Goal: Task Accomplishment & Management: Manage account settings

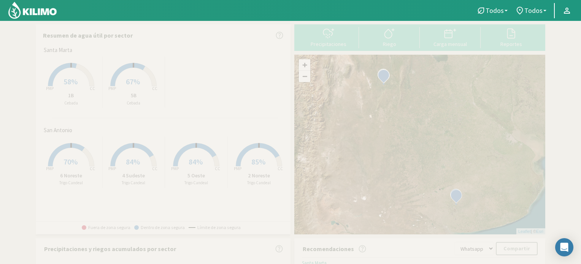
click at [136, 67] on icon at bounding box center [128, 74] width 35 height 23
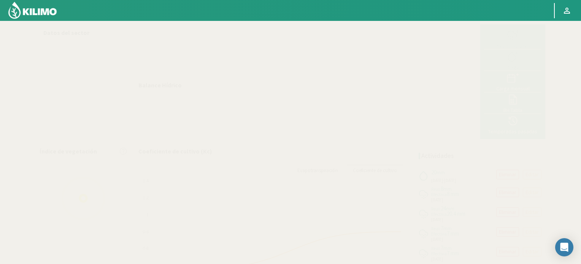
select select "1: Object"
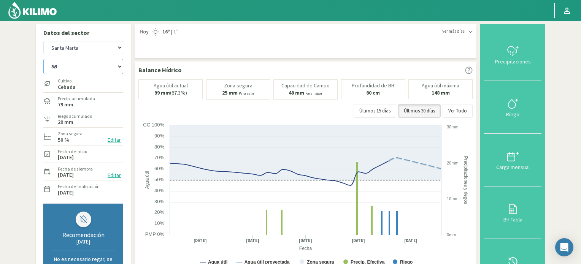
click at [111, 65] on select "1B 5B" at bounding box center [83, 66] width 80 height 15
select select "0: Object"
click at [43, 59] on select "1B 5B" at bounding box center [83, 66] width 80 height 15
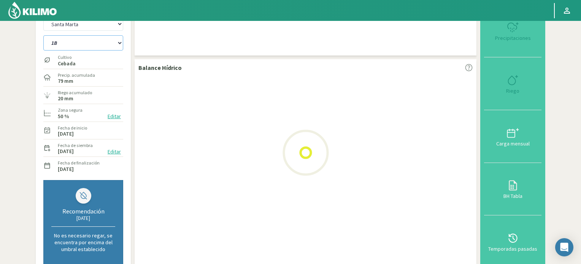
scroll to position [190, 0]
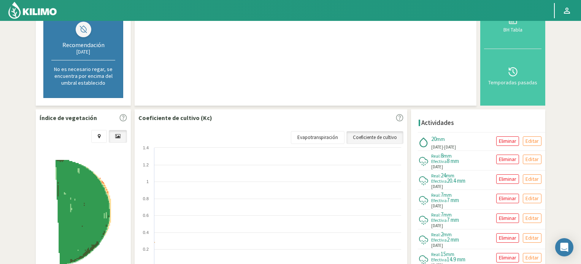
select select "3: Object"
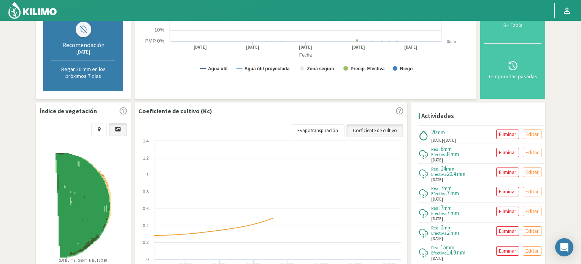
select select "2: Object"
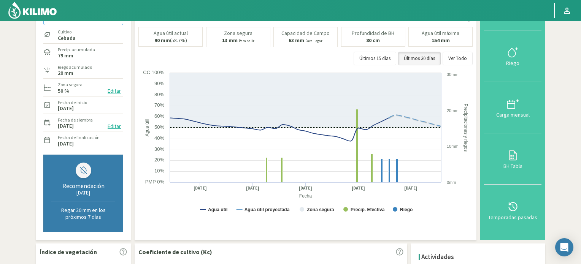
scroll to position [0, 0]
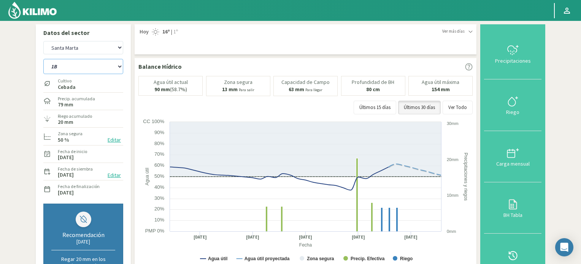
click at [104, 63] on select "1B 5B" at bounding box center [83, 66] width 80 height 15
click at [100, 51] on select "San Antonio [GEOGRAPHIC_DATA][PERSON_NAME]" at bounding box center [83, 47] width 80 height 13
click at [43, 41] on select "San Antonio [GEOGRAPHIC_DATA][PERSON_NAME]" at bounding box center [83, 47] width 80 height 13
select select "4: Object"
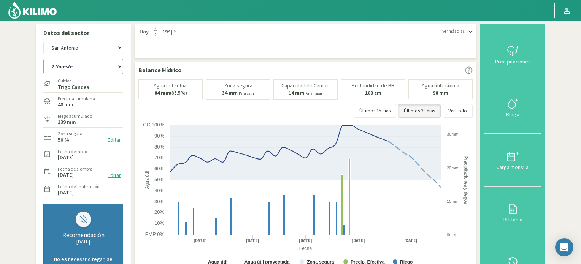
click at [117, 67] on select "2 Noreste 4 Sudeste 5 Oeste 6 Noreste" at bounding box center [83, 66] width 80 height 15
select select "5: Object"
click at [43, 59] on select "2 Noreste 4 Sudeste 5 Oeste 6 Noreste" at bounding box center [83, 66] width 80 height 15
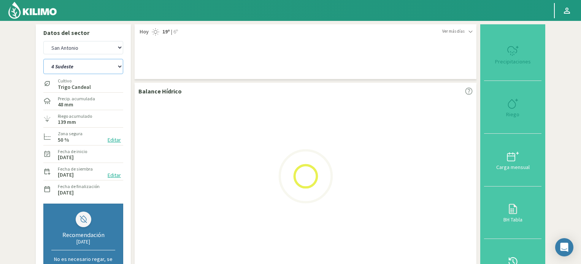
select select "6: Object"
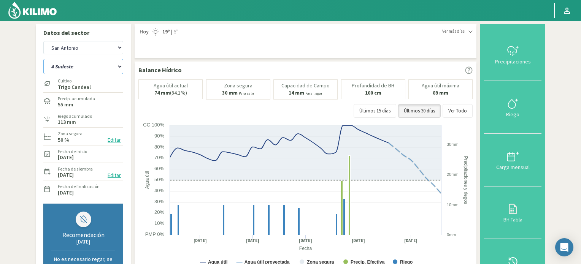
click at [100, 71] on select "2 Noreste 4 Sudeste 5 Oeste 6 Noreste" at bounding box center [83, 66] width 80 height 15
select select "10: Object"
click at [43, 59] on select "2 Noreste 4 Sudeste 5 Oeste 6 Noreste" at bounding box center [83, 66] width 80 height 15
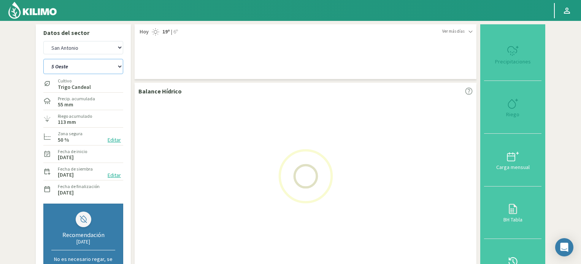
select select "8: Object"
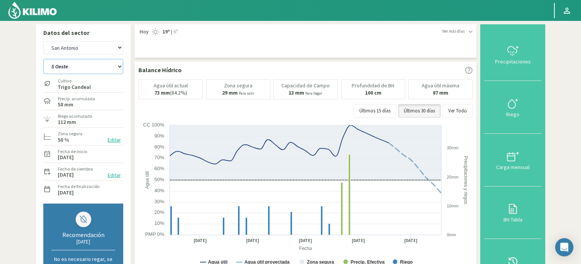
click at [97, 65] on select "2 Noreste 4 Sudeste 5 Oeste 6 Noreste" at bounding box center [83, 66] width 80 height 15
select select "15: Object"
click at [43, 59] on select "2 Noreste 4 Sudeste 5 Oeste 6 Noreste" at bounding box center [83, 66] width 80 height 15
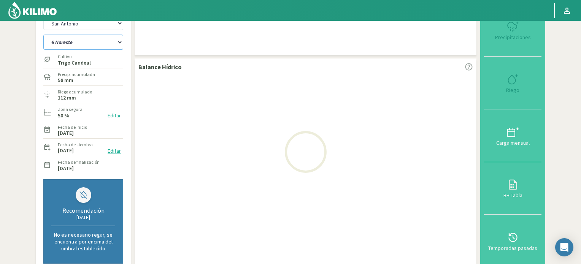
scroll to position [190, 0]
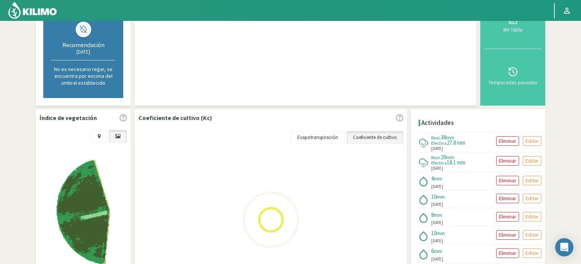
select select "10: Object"
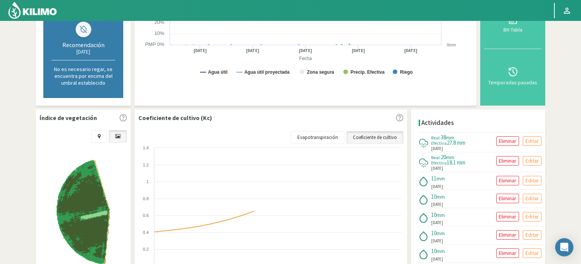
select select "19: Object"
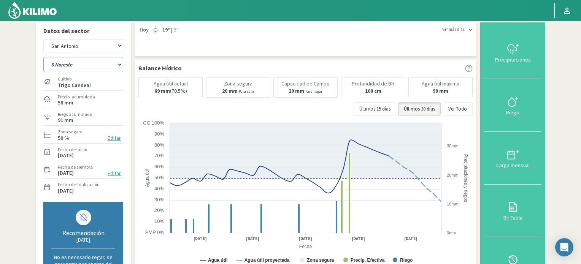
scroll to position [0, 0]
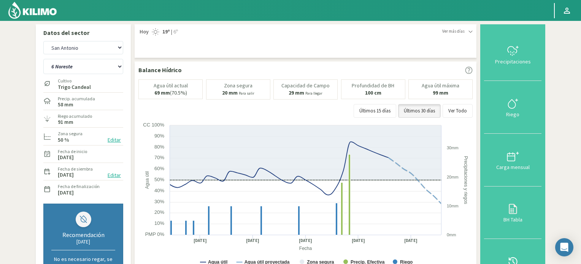
click at [112, 142] on button "Editar" at bounding box center [114, 140] width 18 height 9
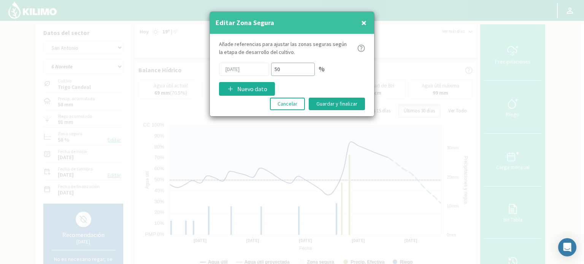
click at [283, 68] on input "50" at bounding box center [293, 69] width 44 height 13
type input "5"
type input "70"
click at [333, 100] on button "Guardar y finalizar" at bounding box center [337, 104] width 56 height 13
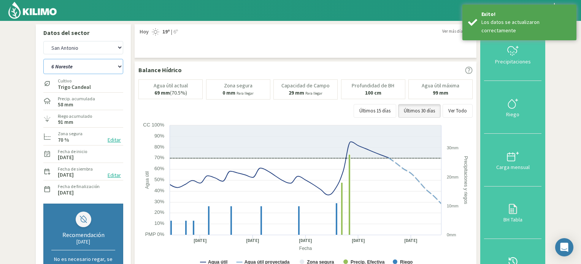
click at [91, 68] on select "2 Noreste 4 Sudeste 5 Oeste 6 Noreste" at bounding box center [83, 66] width 80 height 15
click at [43, 59] on select "2 Noreste 4 Sudeste 5 Oeste 6 Noreste" at bounding box center [83, 66] width 80 height 15
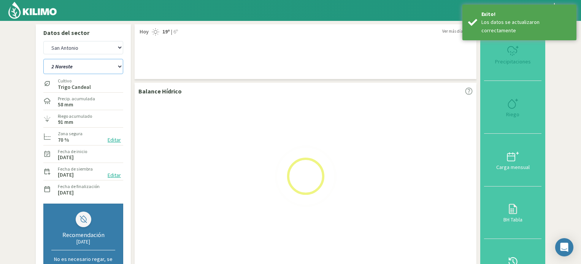
select select "19: Object"
select select "12: Object"
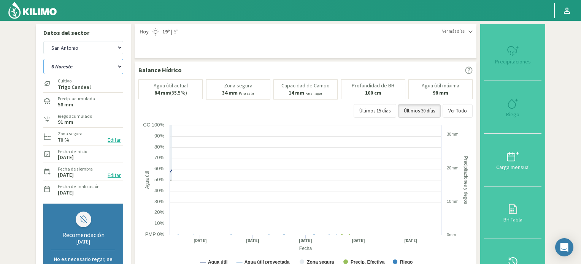
select select "20: Object"
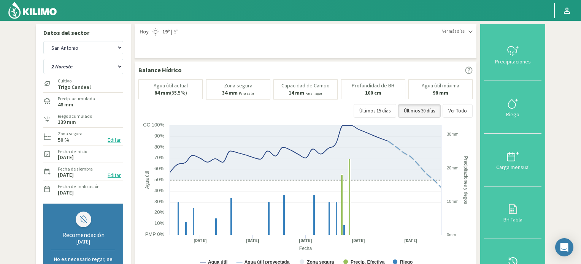
click at [114, 140] on button "Editar" at bounding box center [114, 140] width 18 height 9
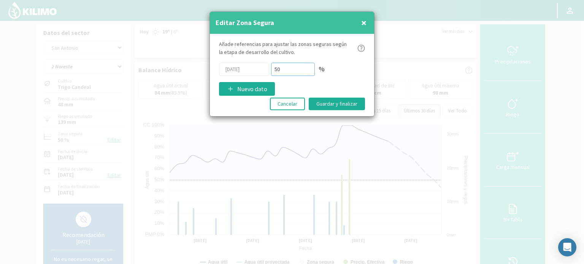
click at [289, 67] on input "50" at bounding box center [293, 69] width 44 height 13
type input "5"
type input "70"
drag, startPoint x: 327, startPoint y: 98, endPoint x: 324, endPoint y: 100, distance: 3.9
click at [327, 98] on button "Guardar y finalizar" at bounding box center [337, 104] width 56 height 13
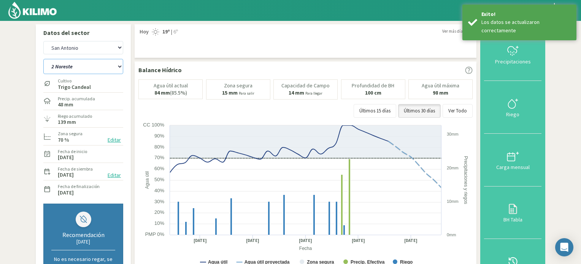
click at [90, 68] on select "2 Noreste 4 Sudeste 5 Oeste 6 Noreste" at bounding box center [83, 66] width 80 height 15
click at [43, 59] on select "2 Noreste 4 Sudeste 5 Oeste 6 Noreste" at bounding box center [83, 66] width 80 height 15
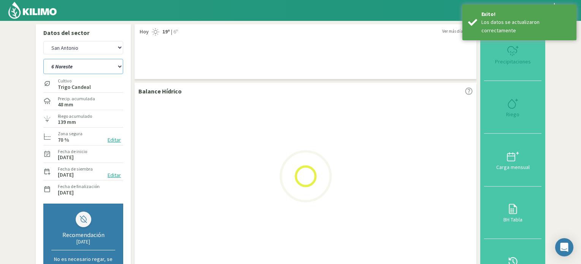
select select "20: Object"
select select "14: Object"
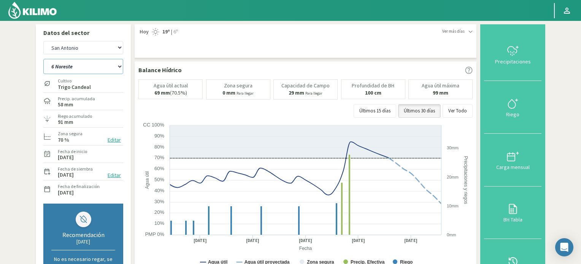
click at [61, 69] on select "2 Noreste 4 Sudeste 5 Oeste 6 Noreste" at bounding box center [83, 66] width 80 height 15
click at [43, 59] on select "2 Noreste 4 Sudeste 5 Oeste 6 Noreste" at bounding box center [83, 66] width 80 height 15
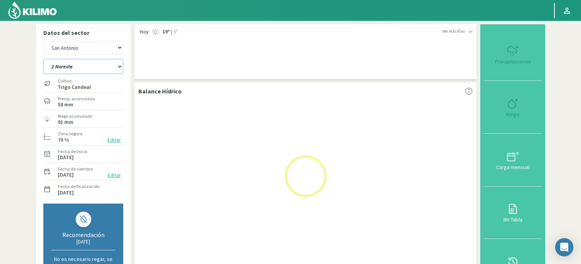
select select "27: Object"
select select "16: Object"
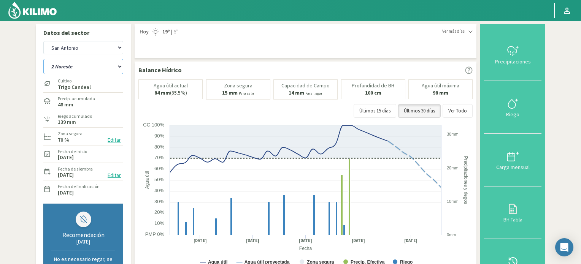
click at [84, 66] on select "2 Noreste 4 Sudeste 5 Oeste 6 Noreste" at bounding box center [83, 66] width 80 height 15
click at [43, 59] on select "2 Noreste 4 Sudeste 5 Oeste 6 Noreste" at bounding box center [83, 66] width 80 height 15
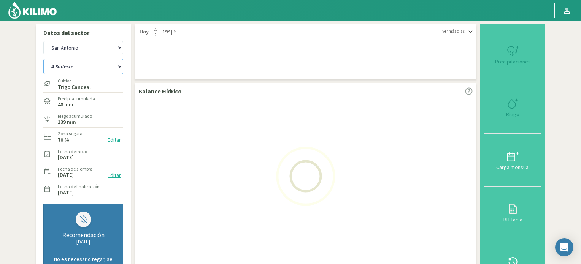
select select "28: Object"
select select "18: Object"
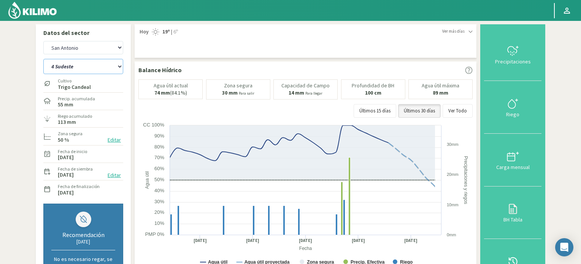
click at [80, 67] on select "2 Noreste 4 Sudeste 5 Oeste 6 Noreste" at bounding box center [83, 66] width 80 height 15
click at [43, 59] on select "2 Noreste 4 Sudeste 5 Oeste 6 Noreste" at bounding box center [83, 66] width 80 height 15
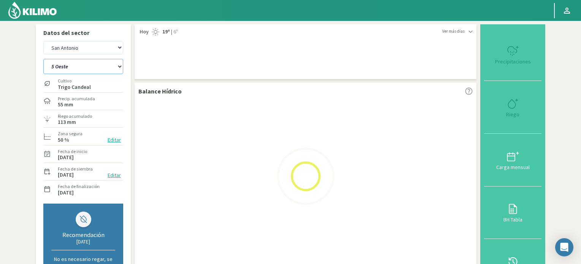
select select "33: Object"
select select "20: Object"
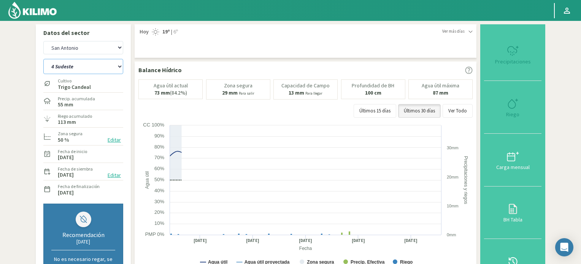
select select "38: Object"
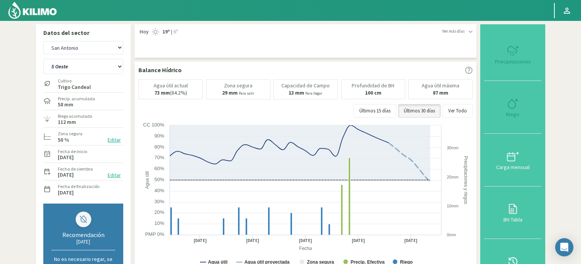
click at [118, 143] on button "Editar" at bounding box center [114, 140] width 18 height 9
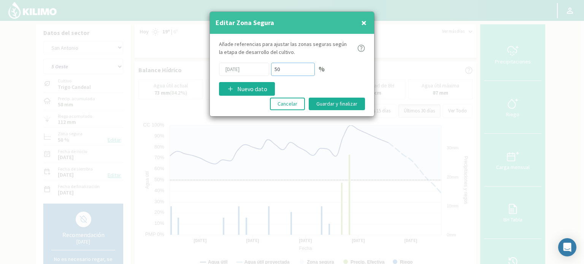
click at [288, 67] on input "50" at bounding box center [293, 69] width 44 height 13
type input "5"
type input "70"
click at [330, 102] on button "Guardar y finalizar" at bounding box center [337, 104] width 56 height 13
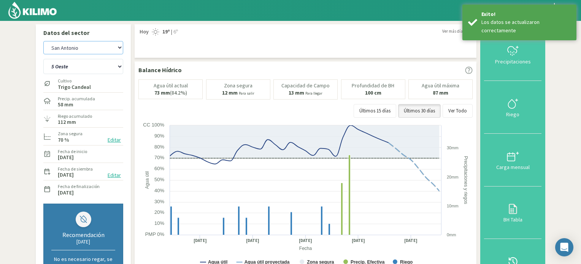
click at [98, 45] on select "San Antonio [GEOGRAPHIC_DATA][PERSON_NAME]" at bounding box center [83, 47] width 80 height 13
click at [43, 41] on select "San Antonio [GEOGRAPHIC_DATA][PERSON_NAME]" at bounding box center [83, 47] width 80 height 13
select select "23: Object"
select select "40: Object"
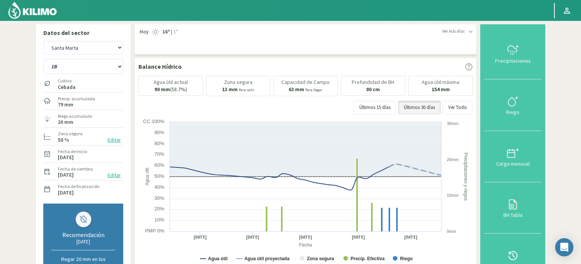
click at [112, 139] on button "Editar" at bounding box center [114, 140] width 18 height 9
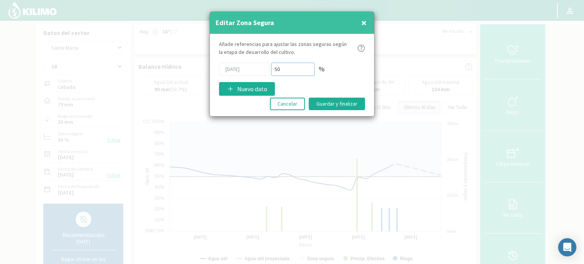
click at [286, 70] on input "50" at bounding box center [293, 69] width 44 height 13
type input "5"
type input "70"
click at [352, 105] on button "Guardar y finalizar" at bounding box center [337, 104] width 56 height 13
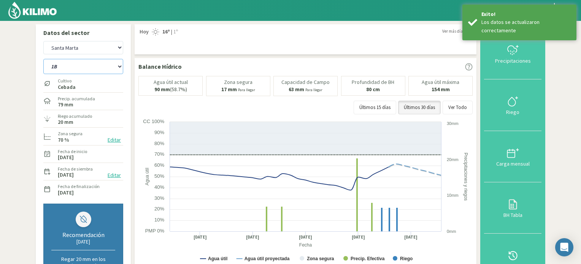
drag, startPoint x: 94, startPoint y: 67, endPoint x: 95, endPoint y: 73, distance: 5.8
click at [94, 67] on select "1B 5B" at bounding box center [83, 66] width 80 height 15
click at [43, 59] on select "1B 5B" at bounding box center [83, 66] width 80 height 15
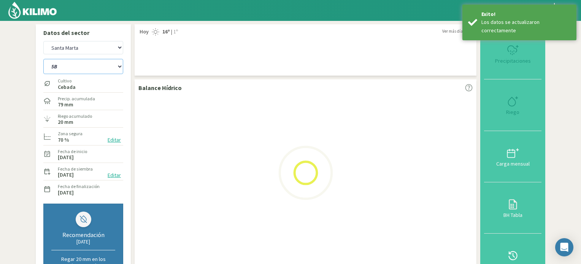
select select "40: Object"
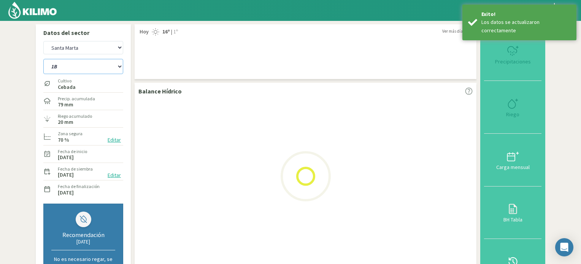
select select "25: Object"
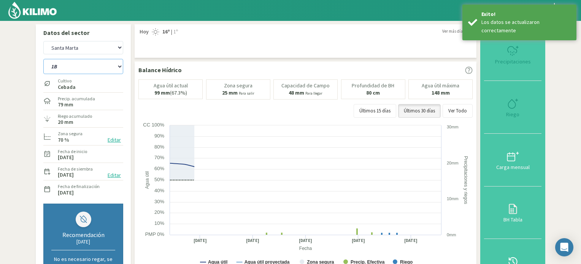
select select "43: Object"
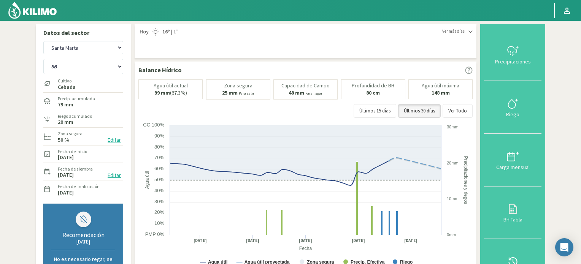
click at [116, 141] on button "Editar" at bounding box center [114, 140] width 18 height 9
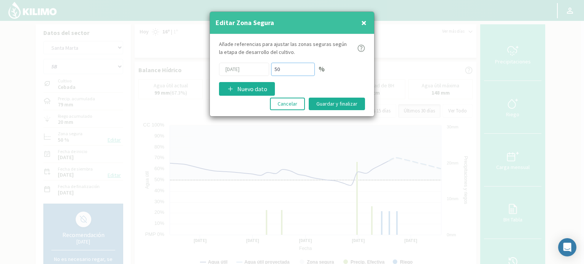
click at [287, 66] on input "50" at bounding box center [293, 69] width 44 height 13
type input "5"
type input "70"
click at [341, 104] on button "Guardar y finalizar" at bounding box center [337, 104] width 56 height 13
